Goal: Task Accomplishment & Management: Manage account settings

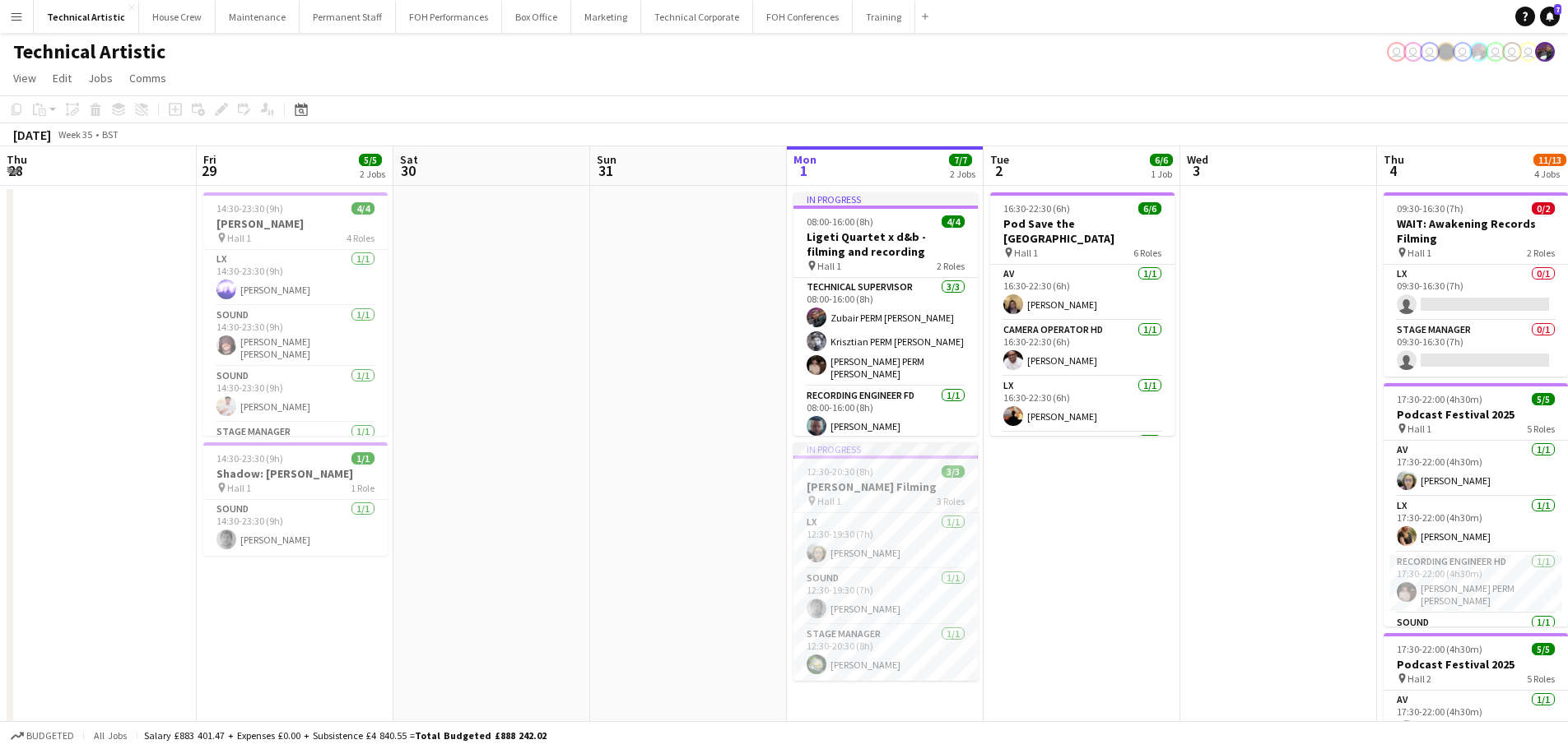
scroll to position [94, 0]
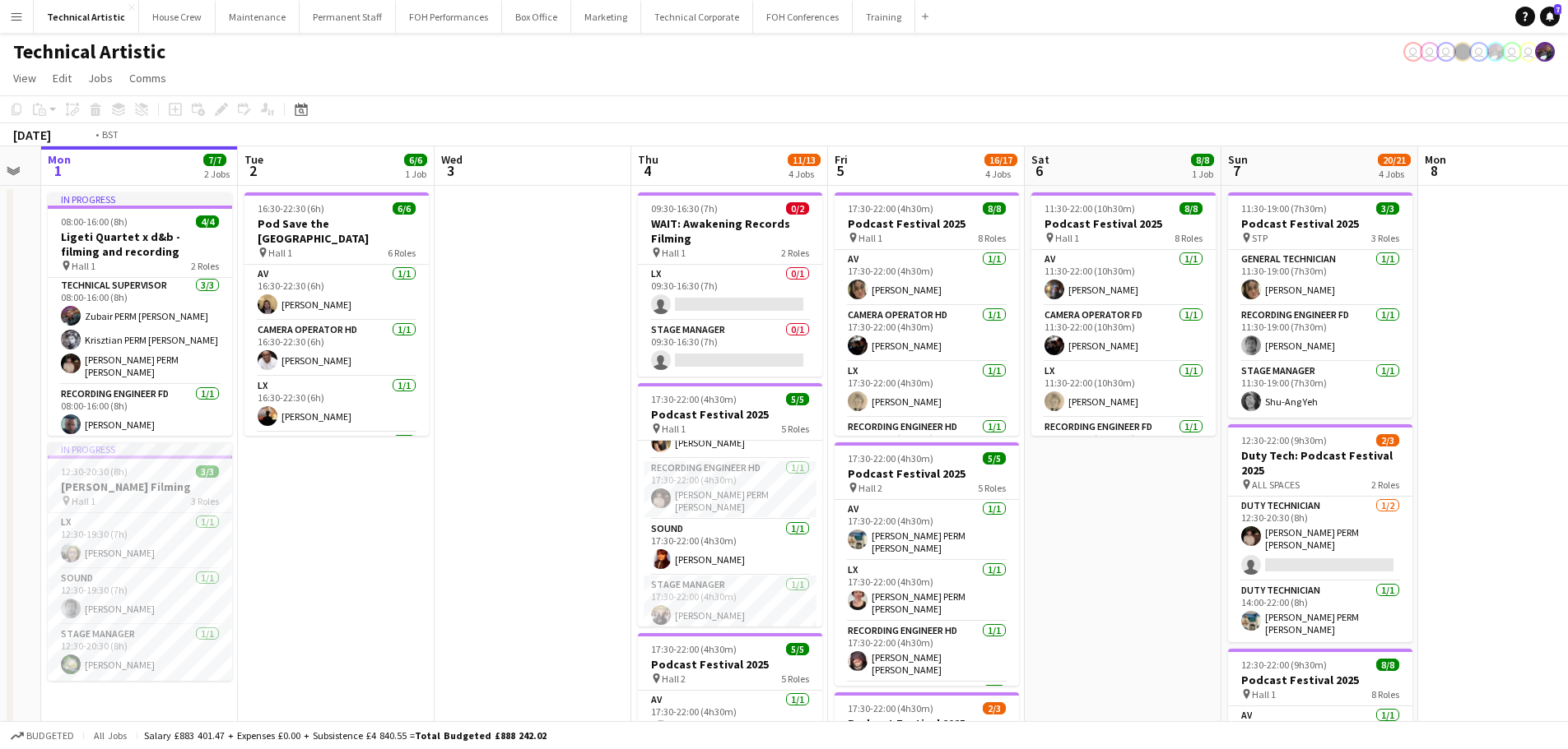
drag, startPoint x: 260, startPoint y: 377, endPoint x: 6, endPoint y: 376, distance: 254.0
click at [0, 377] on app-calendar-viewport "Fri 29 5/5 2 Jobs Sat 30 Sun 31 Mon 1 7/7 2 Jobs Tue 2 6/6 1 Job Wed 3 Thu 4 11…" at bounding box center [784, 664] width 1568 height 1037
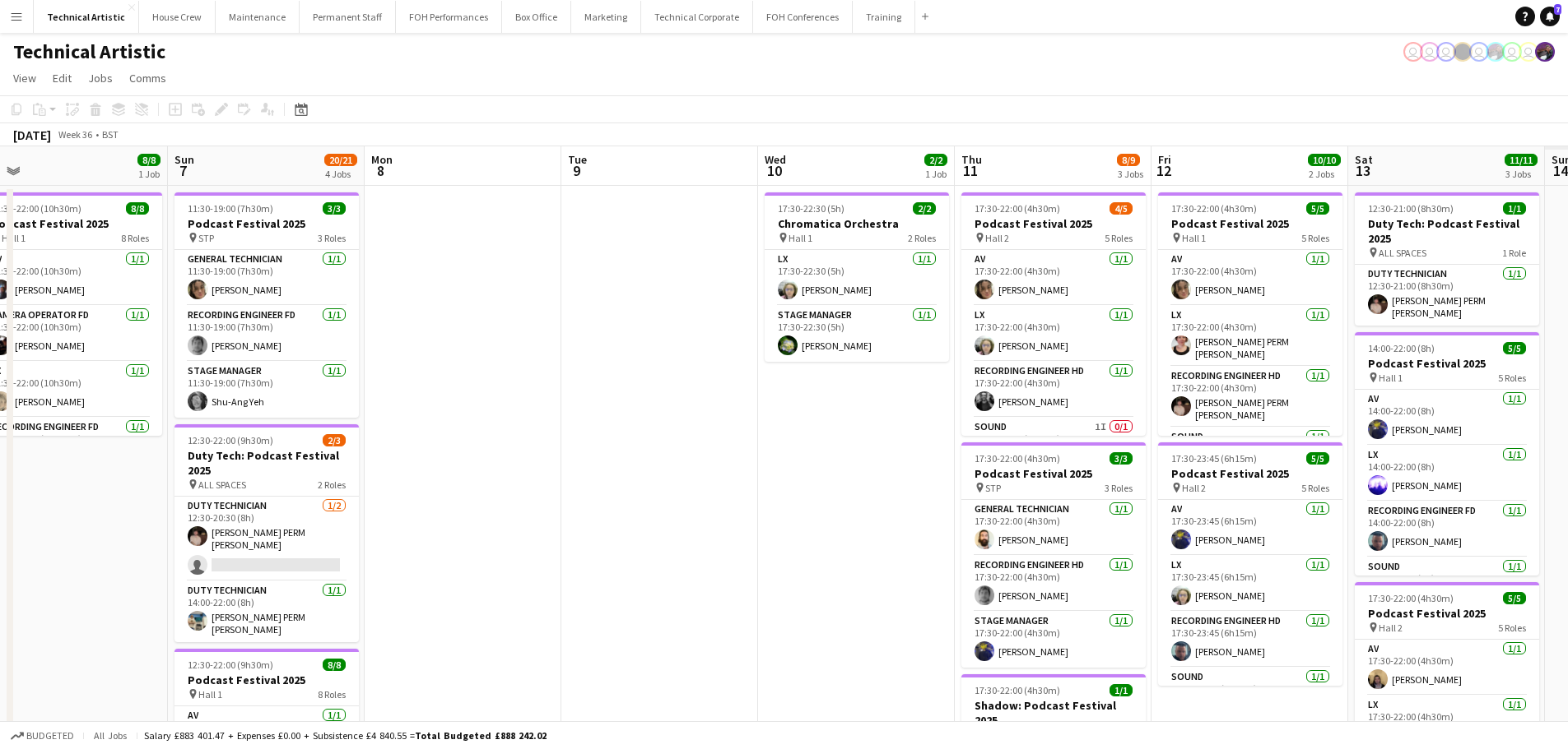
drag, startPoint x: 235, startPoint y: 358, endPoint x: 124, endPoint y: 358, distance: 111.0
click at [124, 358] on app-calendar-viewport "Wed 3 Thu 4 11/13 4 Jobs Fri 5 16/17 4 Jobs Sat 6 8/8 1 Job Sun 7 20/21 4 Jobs …" at bounding box center [784, 664] width 1568 height 1037
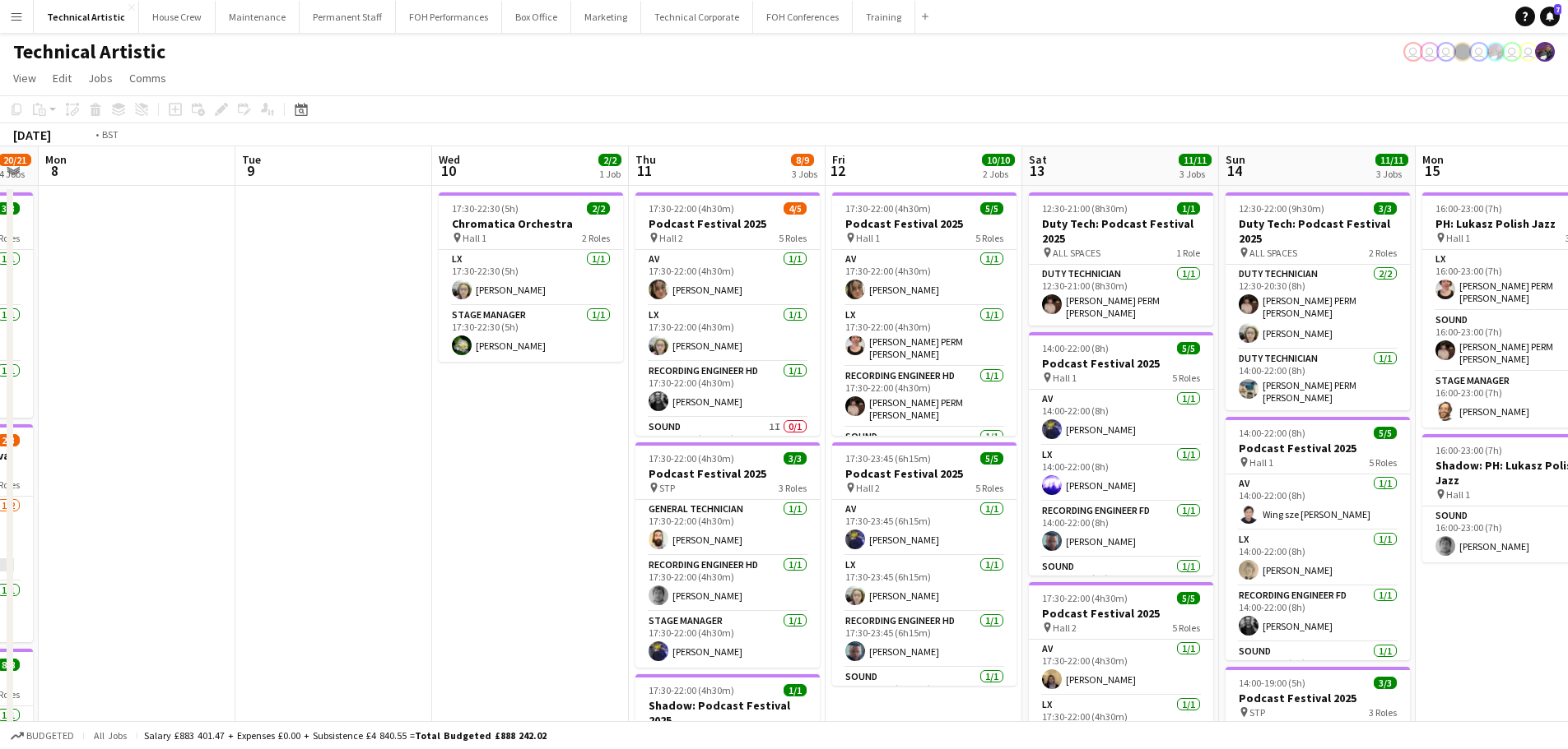
scroll to position [0, 566]
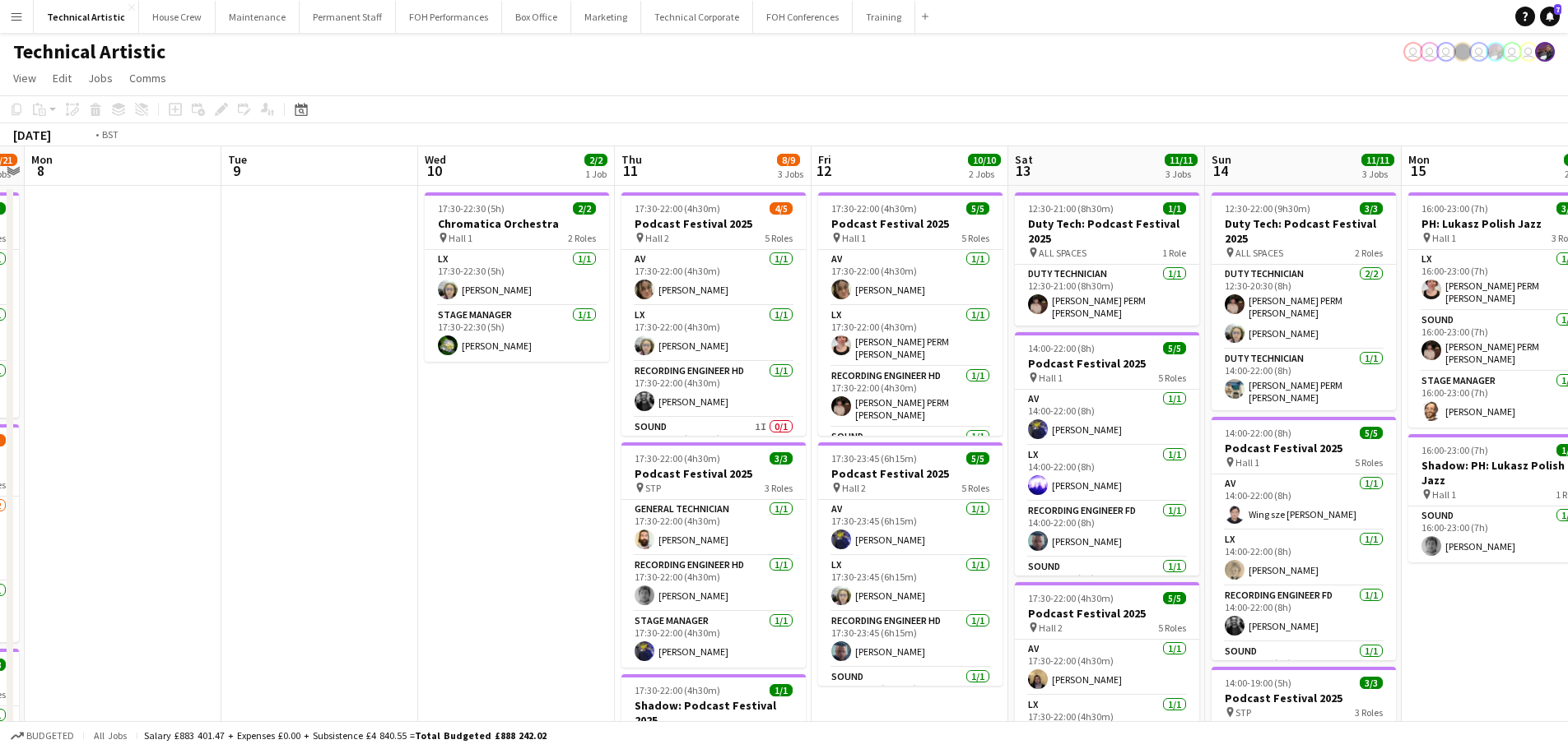
drag, startPoint x: 759, startPoint y: 474, endPoint x: 274, endPoint y: 466, distance: 485.1
click at [274, 466] on app-calendar-viewport "Fri 5 16/17 4 Jobs Sat 6 8/8 1 Job Sun 7 20/21 4 Jobs Mon 8 Tue 9 Wed 10 2/2 1 …" at bounding box center [784, 664] width 1568 height 1037
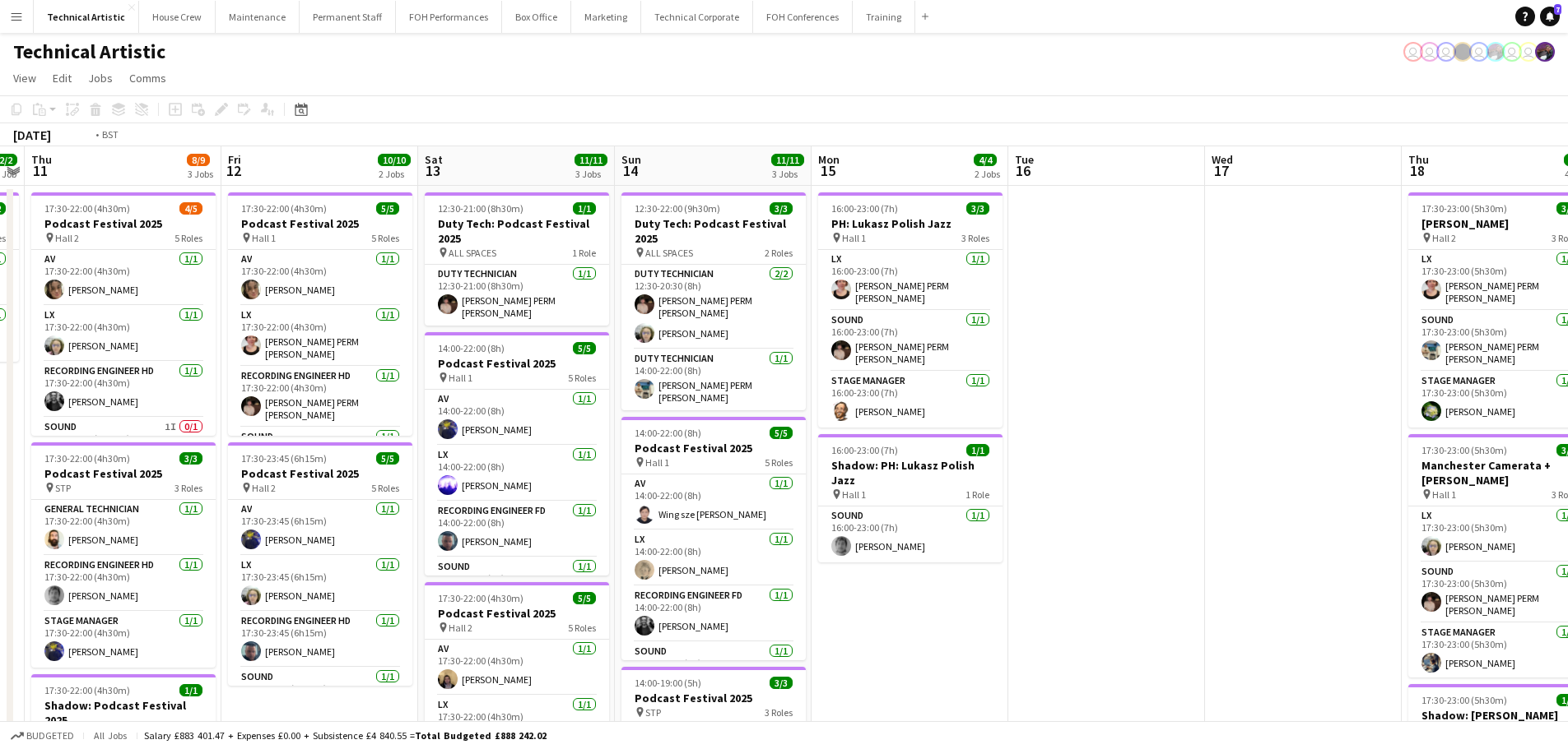
drag, startPoint x: 1054, startPoint y: 305, endPoint x: 215, endPoint y: 321, distance: 839.2
click at [215, 321] on app-calendar-viewport "Mon 8 Tue 9 Wed 10 2/2 1 Job Thu 11 8/9 3 Jobs Fri 12 10/10 2 Jobs Sat 13 11/11…" at bounding box center [784, 664] width 1568 height 1037
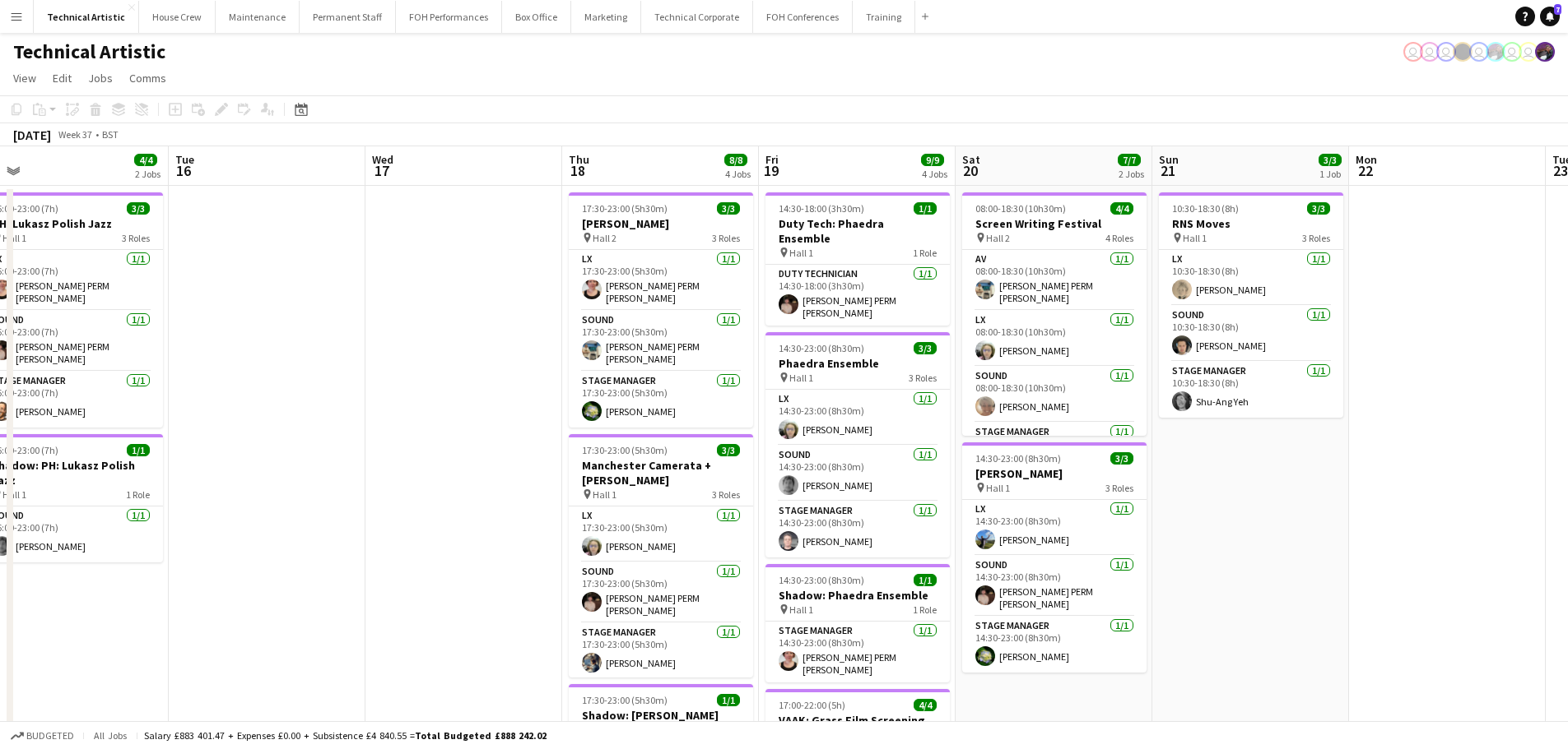
drag, startPoint x: 1005, startPoint y: 392, endPoint x: 8, endPoint y: 272, distance: 1004.2
click at [0, 280] on app-calendar-viewport "Sat 13 11/11 3 Jobs Sun 14 11/11 3 Jobs Mon 15 4/4 2 Jobs Tue 16 Wed 17 Thu 18 …" at bounding box center [784, 664] width 1568 height 1037
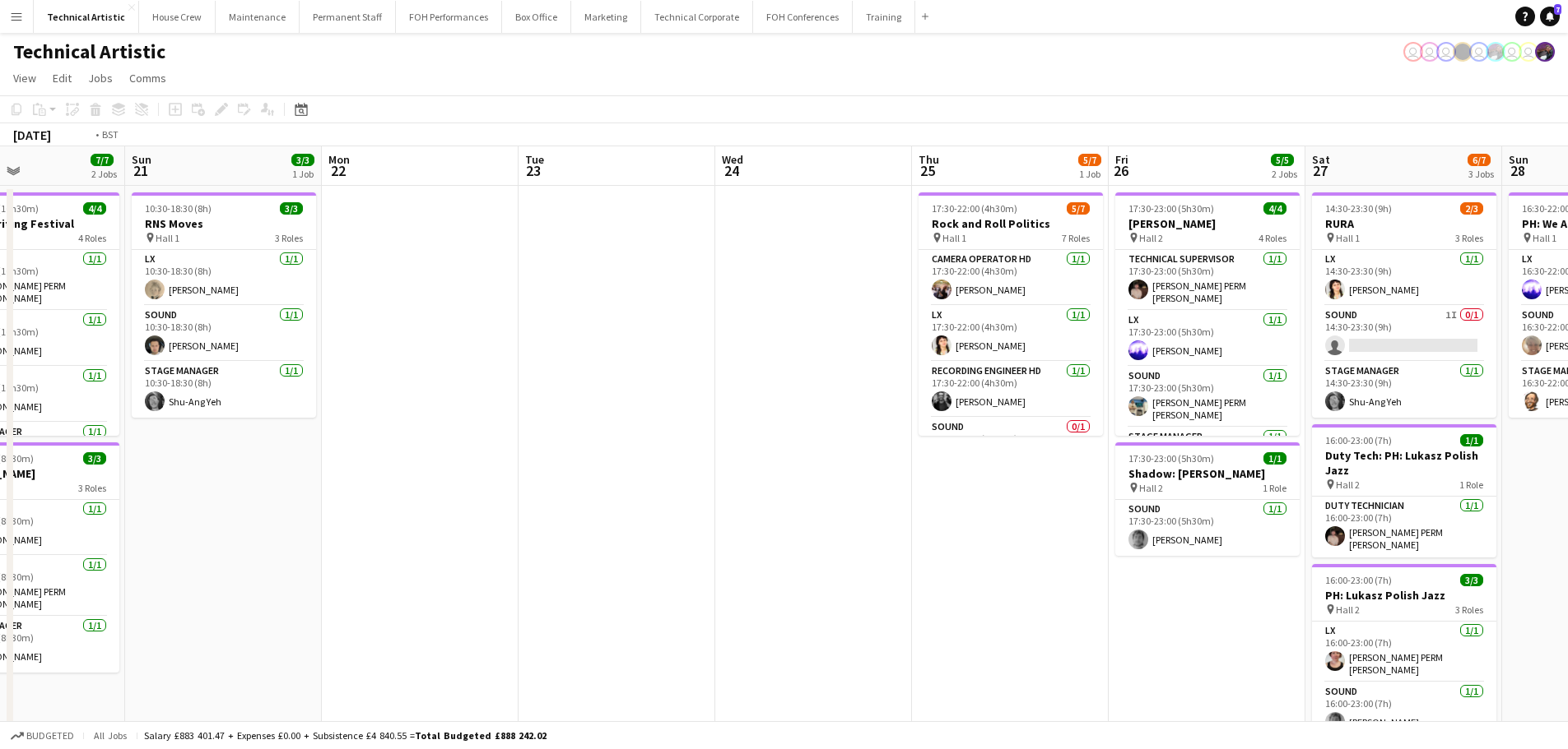
click at [195, 293] on app-calendar-viewport "Thu 18 8/8 4 Jobs Fri 19 9/9 4 Jobs Sat 20 7/7 2 Jobs Sun 21 3/3 1 Job Mon 22 T…" at bounding box center [784, 664] width 1568 height 1037
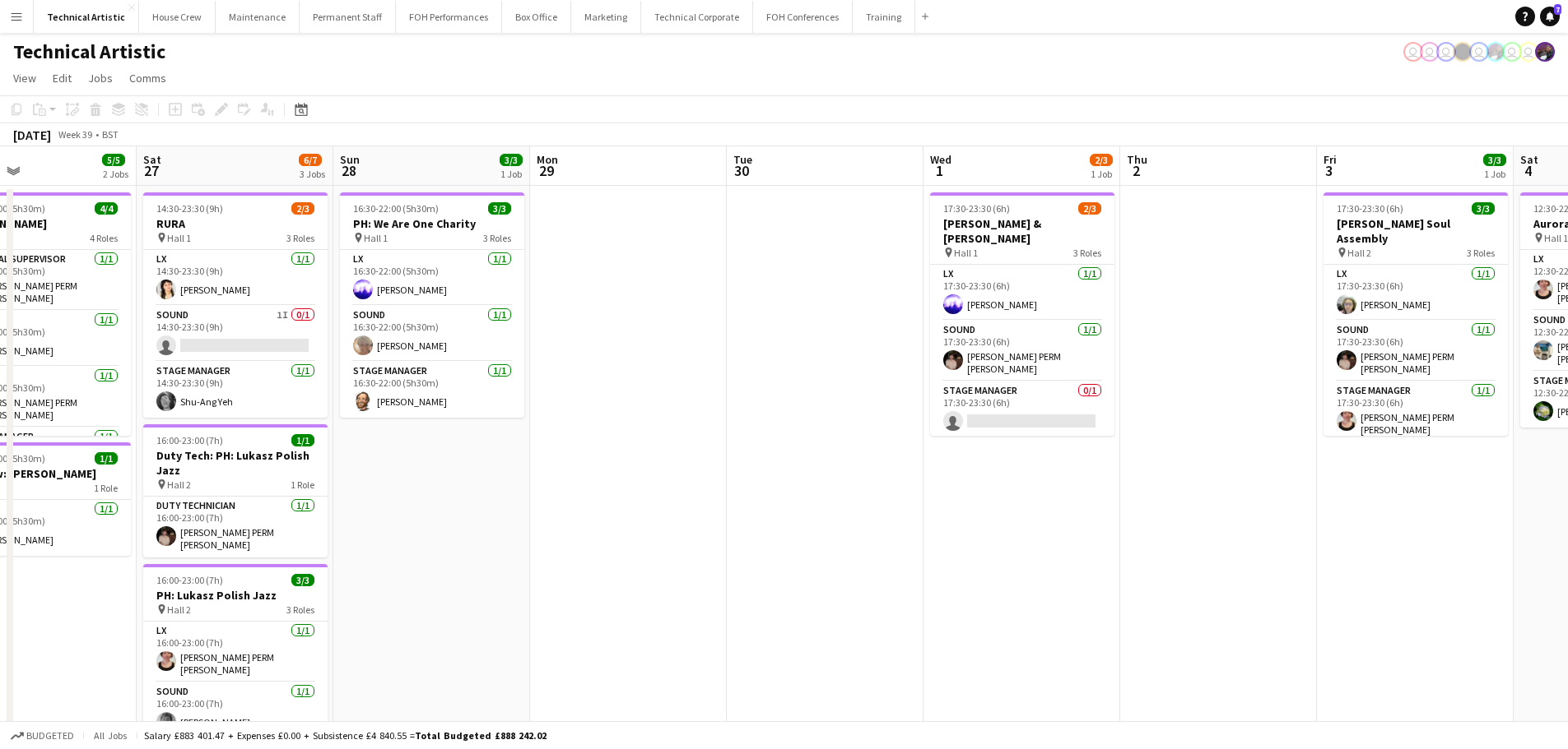
drag, startPoint x: 1264, startPoint y: 415, endPoint x: 136, endPoint y: 318, distance: 1132.2
click at [106, 333] on app-calendar-viewport "Mon 22 Tue 23 Wed 24 Thu 25 5/7 1 Job Fri 26 5/5 2 Jobs Sat 27 6/7 3 Jobs Sun 2…" at bounding box center [784, 664] width 1568 height 1037
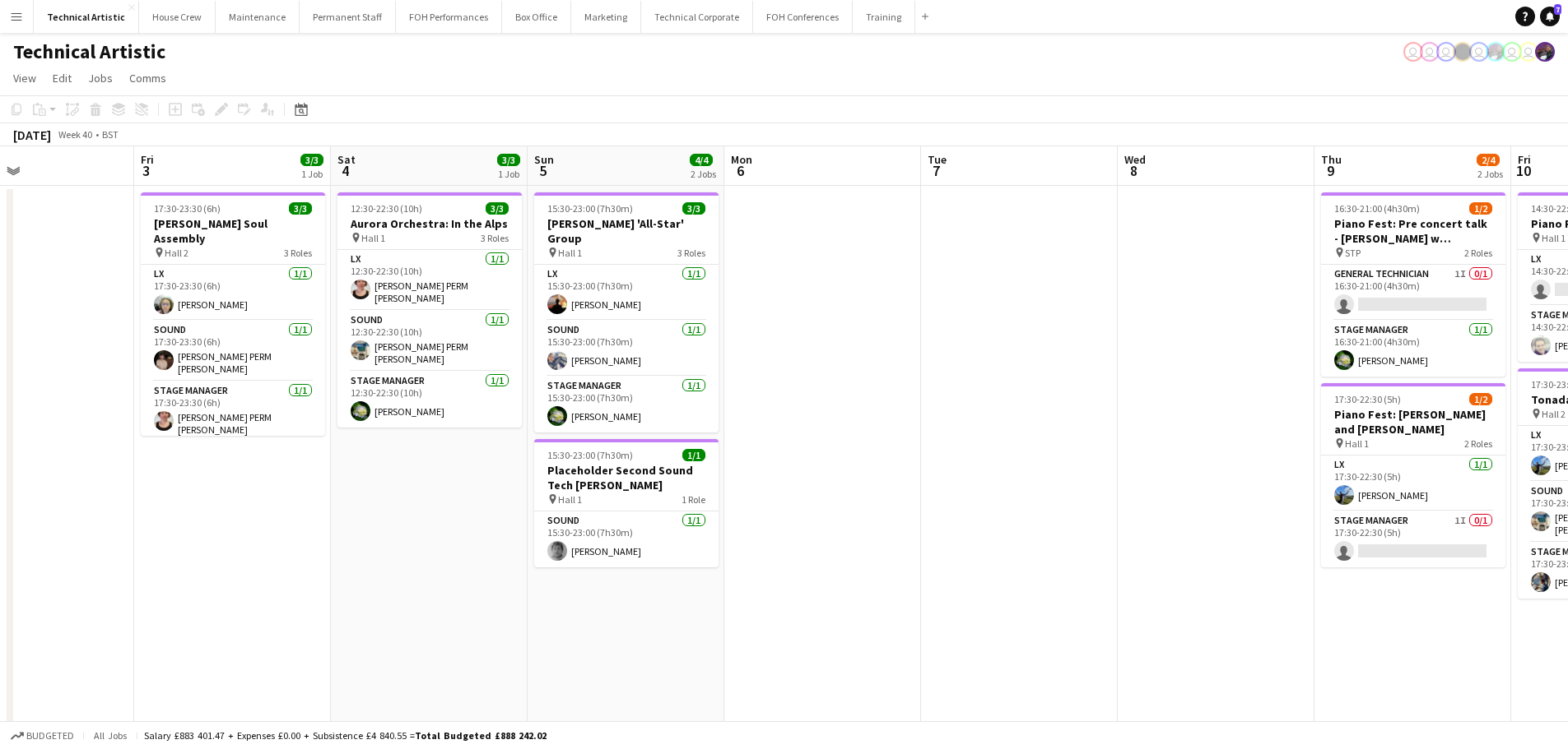
drag, startPoint x: 1110, startPoint y: 376, endPoint x: 156, endPoint y: 318, distance: 955.8
click at [156, 320] on app-calendar-viewport "Tue 30 Wed 1 2/3 1 Job Thu 2 Fri 3 3/3 1 Job Sat 4 3/3 1 Job Sun 5 4/4 2 Jobs M…" at bounding box center [784, 664] width 1568 height 1037
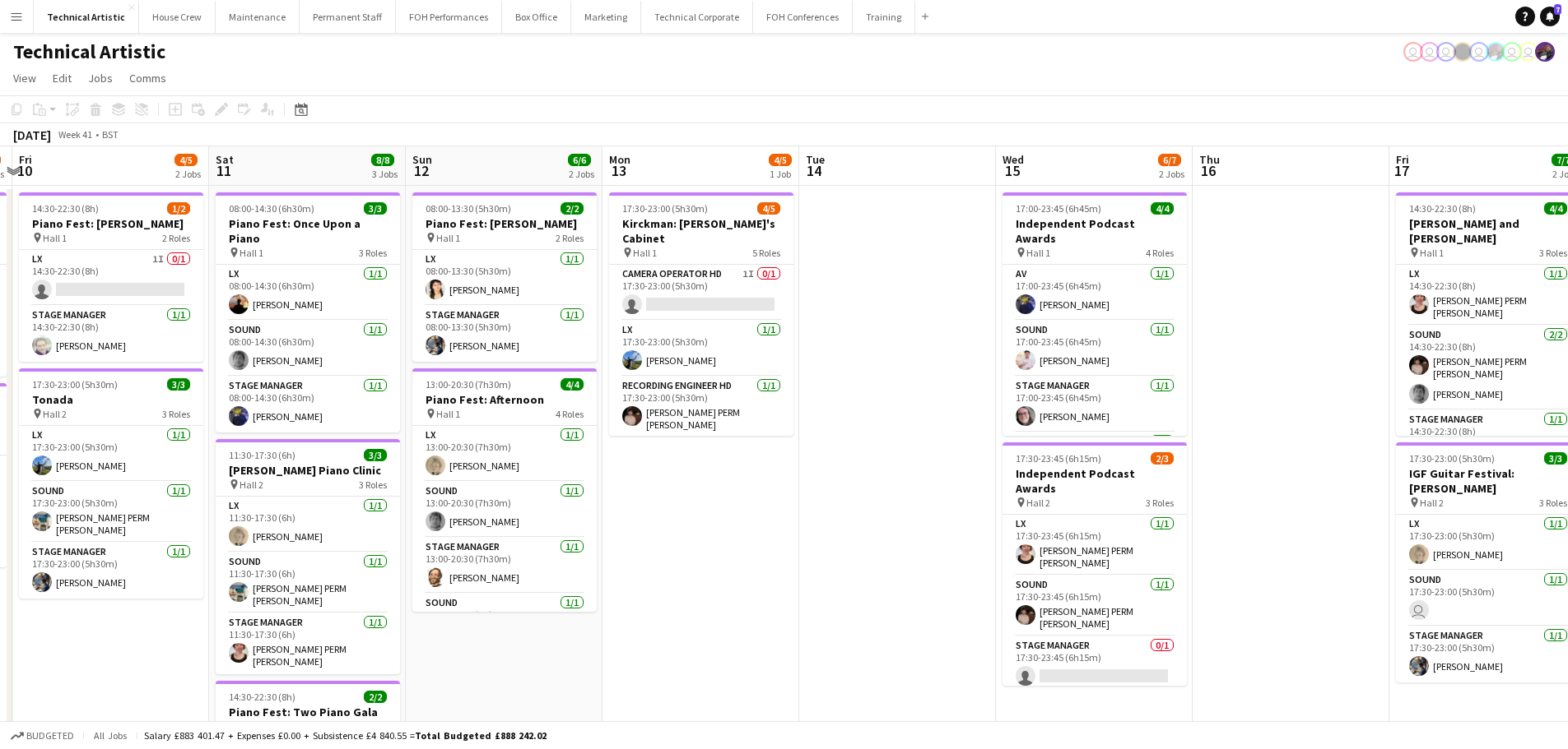
drag, startPoint x: 715, startPoint y: 392, endPoint x: 194, endPoint y: 394, distance: 521.0
click at [194, 394] on app-calendar-viewport "Tue 7 Wed 8 Thu 9 2/4 2 Jobs Fri 10 4/5 2 Jobs Sat 11 8/8 3 Jobs Sun 12 6/6 2 J…" at bounding box center [784, 664] width 1568 height 1037
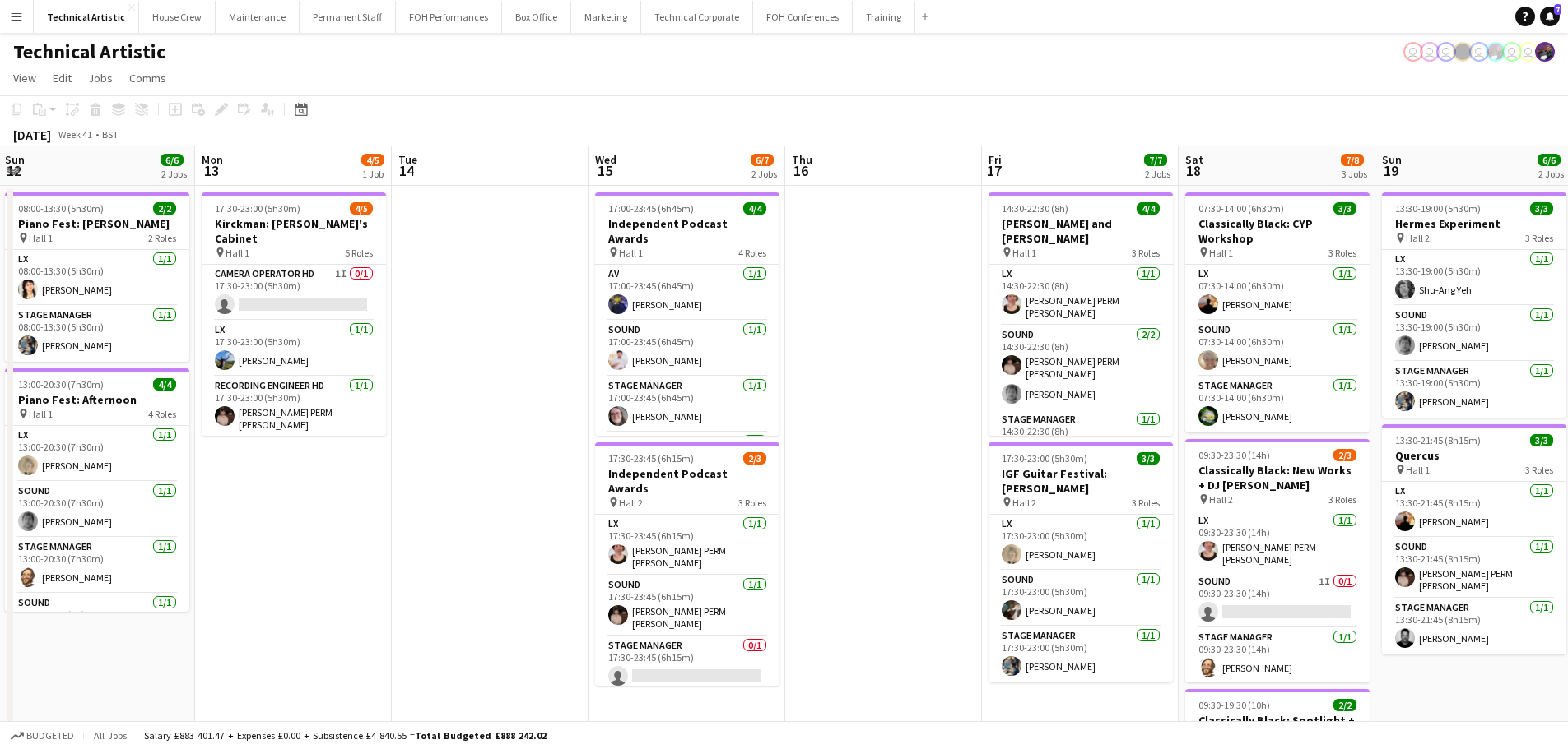
drag, startPoint x: 730, startPoint y: 333, endPoint x: 603, endPoint y: 333, distance: 127.0
click at [603, 333] on app-calendar-viewport "Thu 9 2/4 2 Jobs Fri 10 4/5 2 Jobs Sat 11 8/8 3 Jobs Sun 12 6/6 2 Jobs Mon 13 4…" at bounding box center [784, 664] width 1568 height 1037
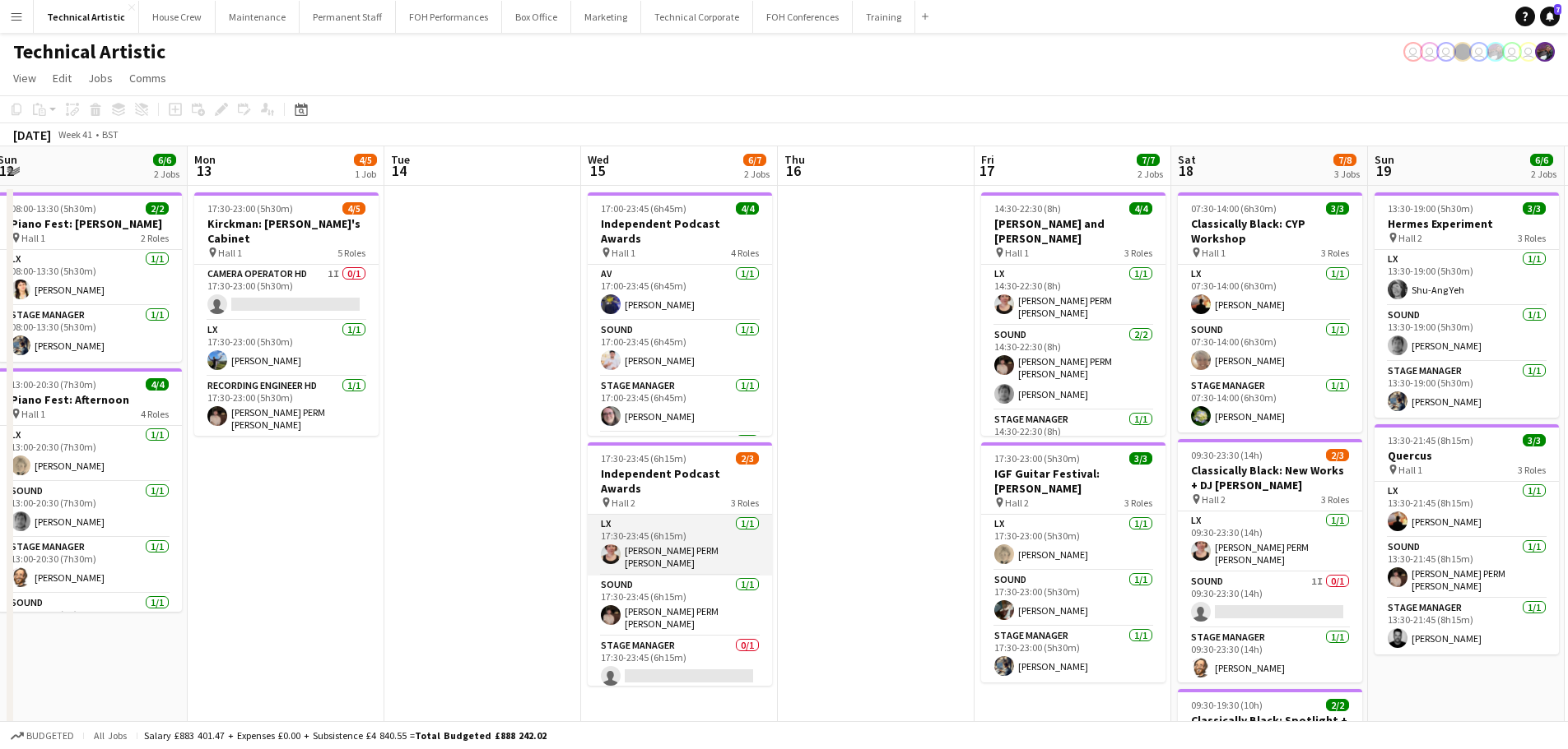
click at [725, 530] on app-card-role "LX [DATE] 17:30-23:45 (6h15m) [PERSON_NAME] PERM [PERSON_NAME]" at bounding box center [680, 545] width 185 height 61
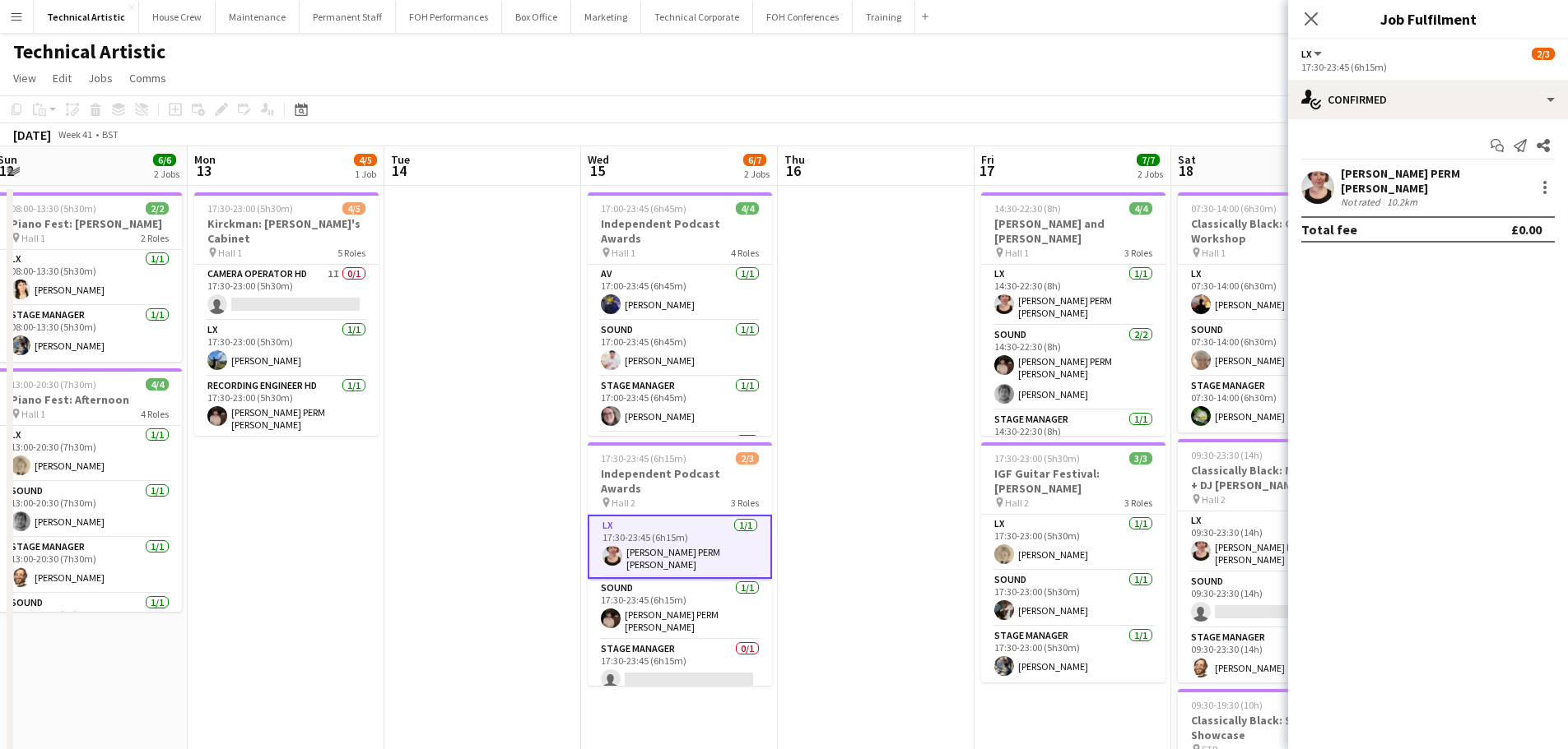
click at [1429, 178] on div "[PERSON_NAME] PERM [PERSON_NAME]" at bounding box center [1435, 181] width 188 height 30
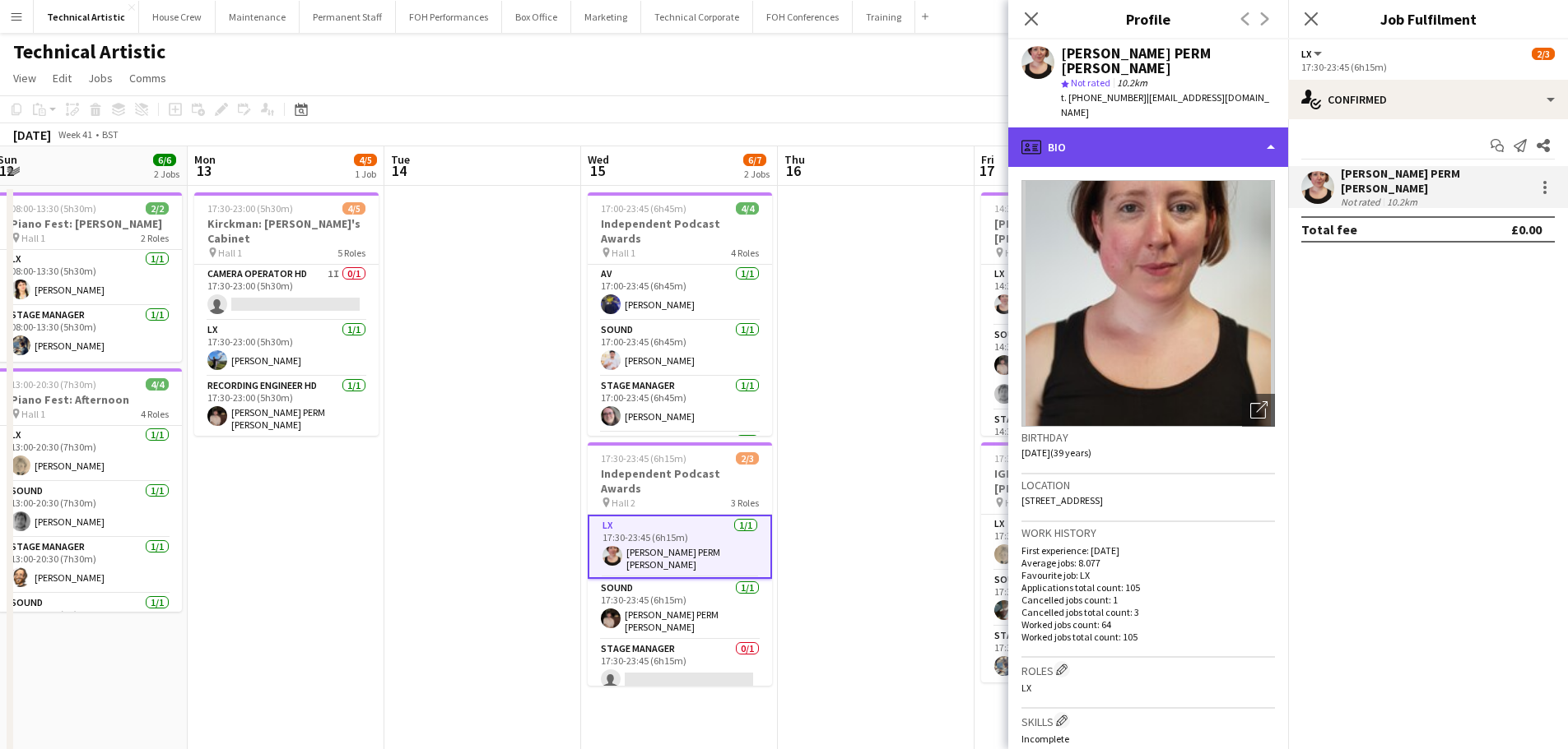
click at [1220, 133] on div "profile Bio" at bounding box center [1148, 146] width 279 height 39
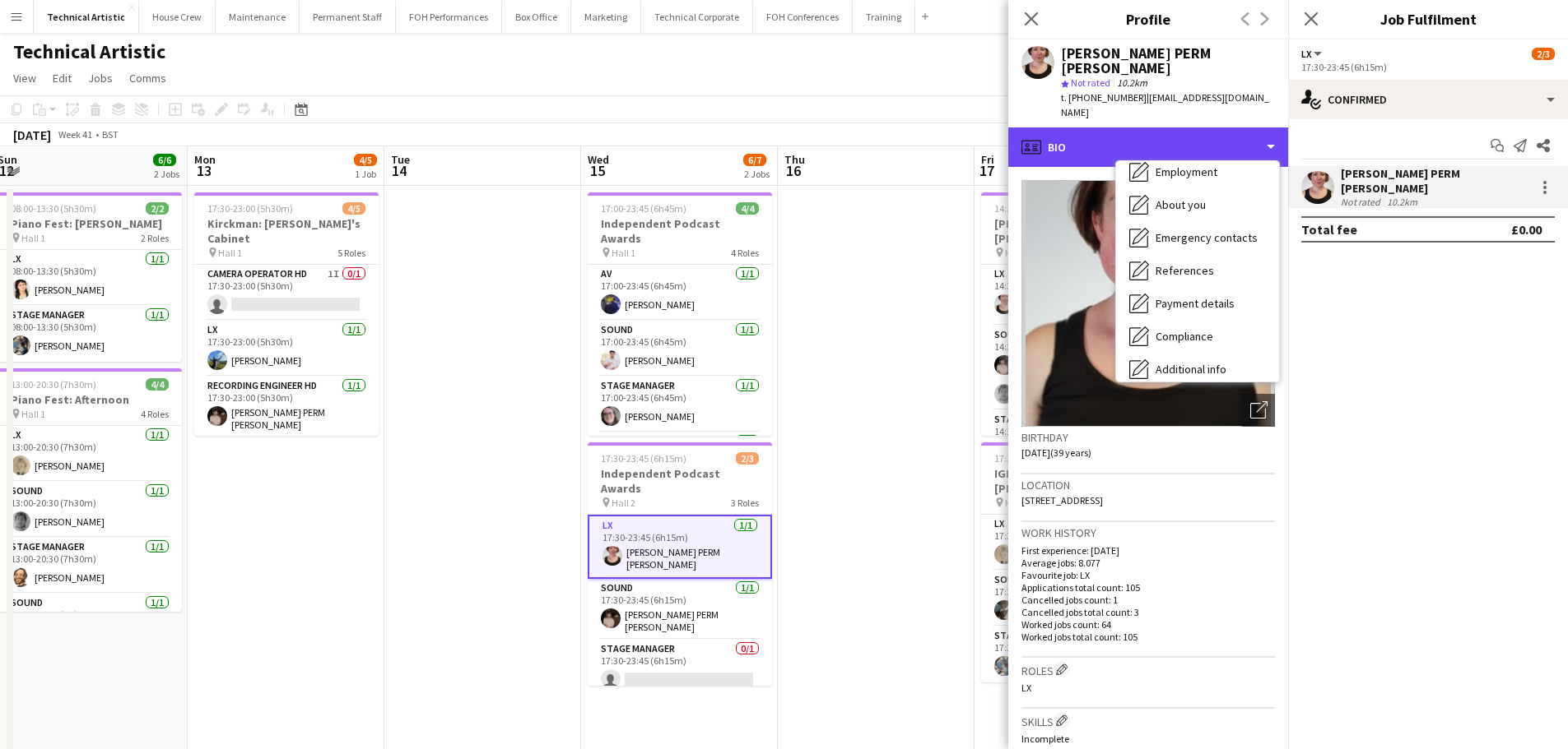
scroll to position [220, 0]
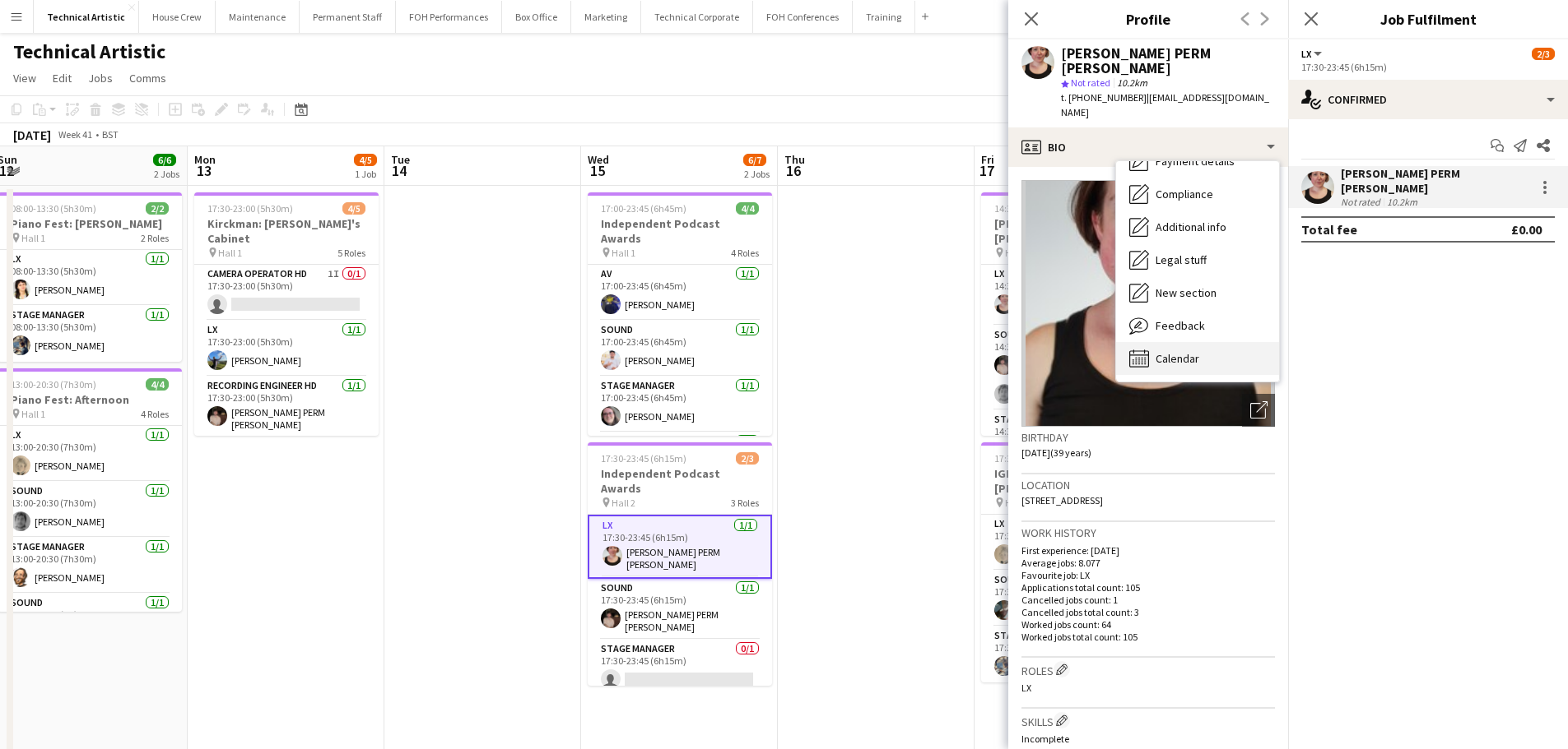
click at [1210, 342] on div "Calendar Calendar" at bounding box center [1198, 359] width 163 height 33
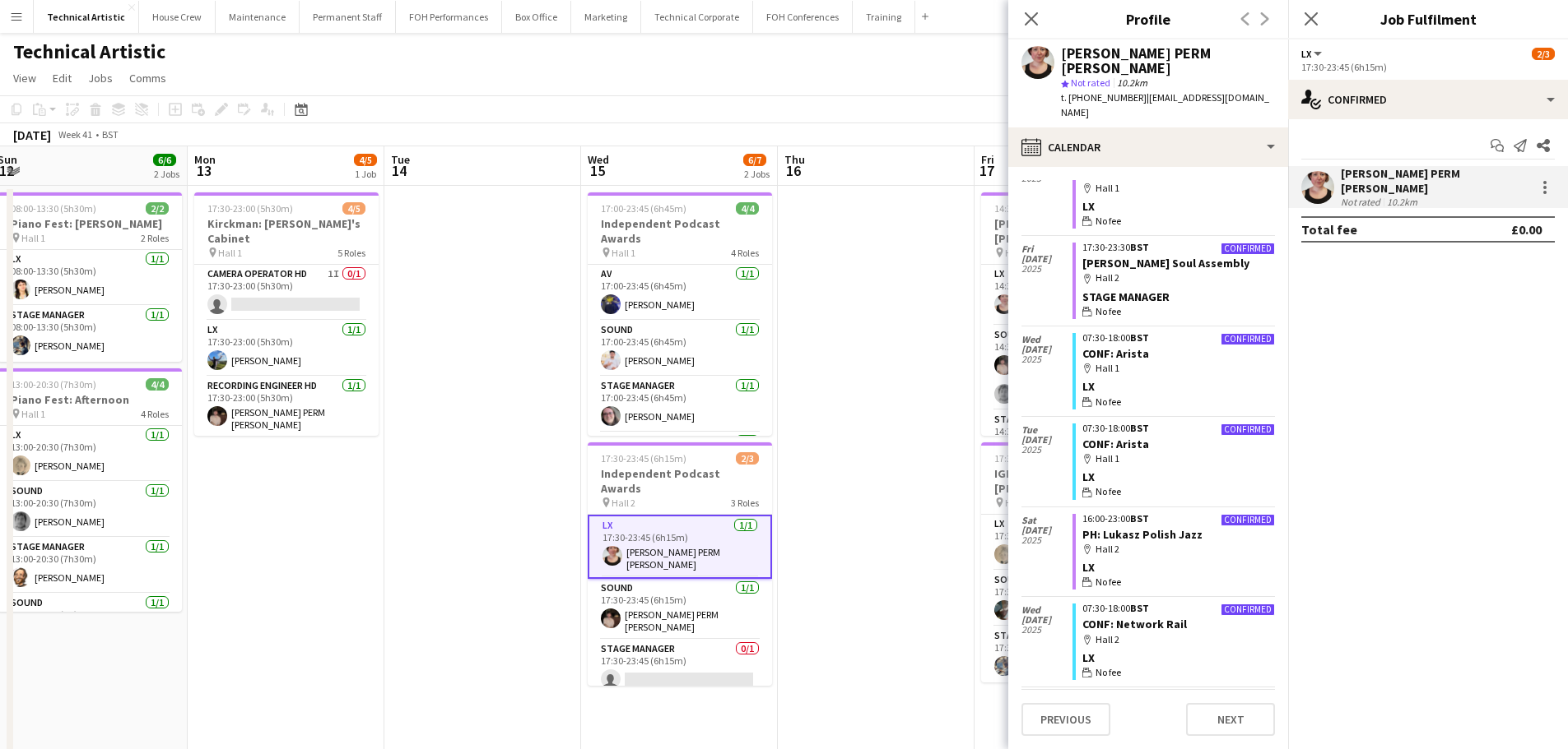
scroll to position [1481, 0]
click at [477, 126] on div "[DATE] Week 41 • BST" at bounding box center [784, 135] width 1568 height 23
